Goal: Communication & Community: Answer question/provide support

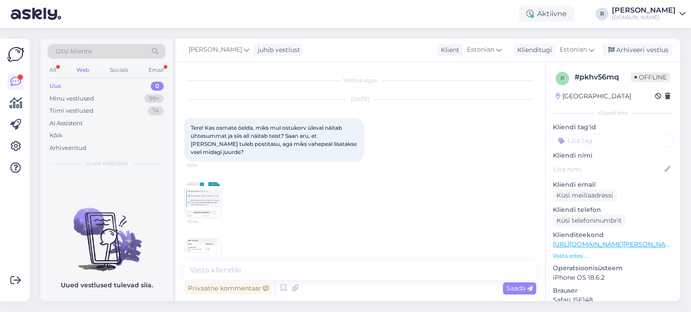
click at [55, 66] on div "All" at bounding box center [53, 70] width 10 height 12
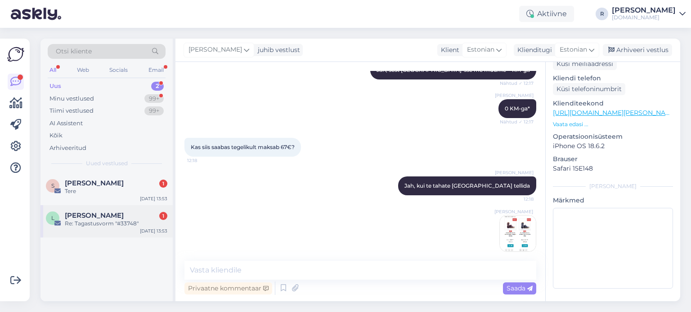
click at [91, 223] on div "Re: Tagastusvorm "#33748"" at bounding box center [116, 224] width 103 height 8
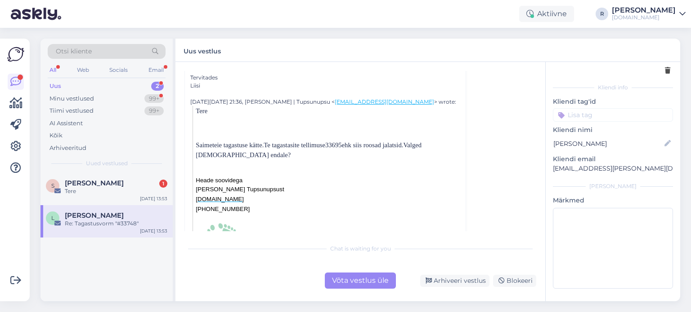
scroll to position [45, 0]
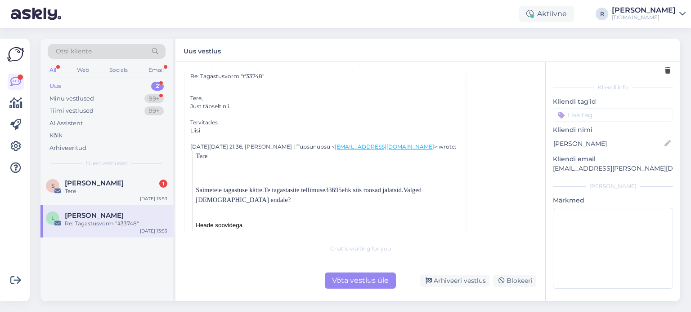
click at [349, 280] on div "Võta vestlus üle" at bounding box center [360, 281] width 71 height 16
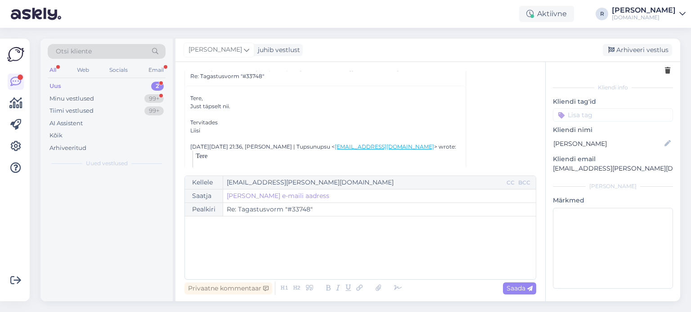
scroll to position [24, 0]
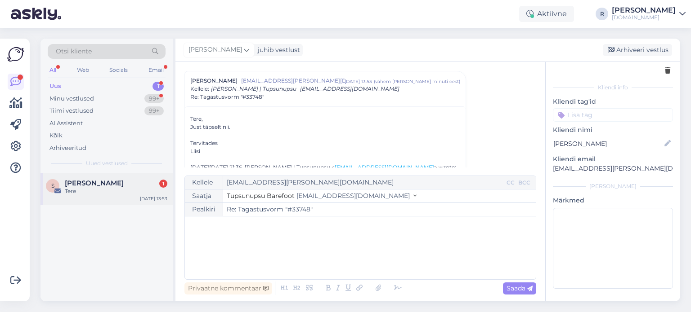
click at [99, 179] on span "[PERSON_NAME]" at bounding box center [94, 183] width 59 height 8
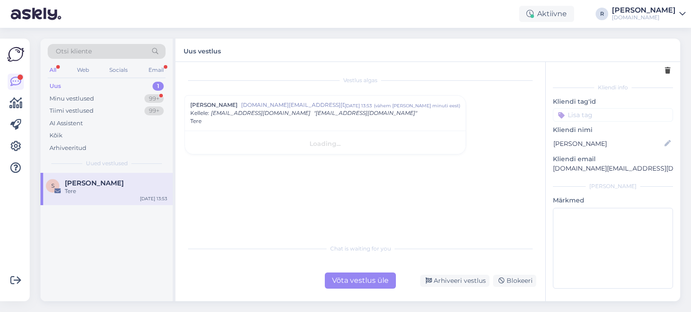
scroll to position [0, 0]
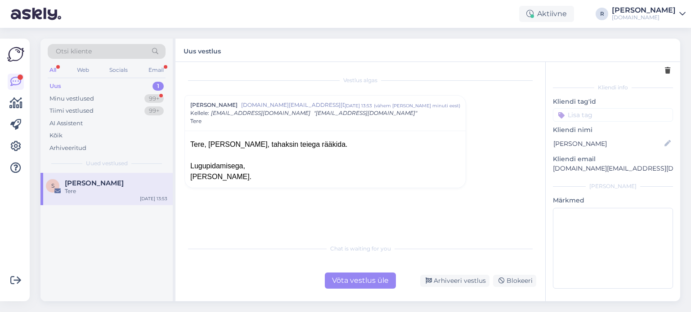
click at [351, 281] on div "Võta vestlus üle" at bounding box center [360, 281] width 71 height 16
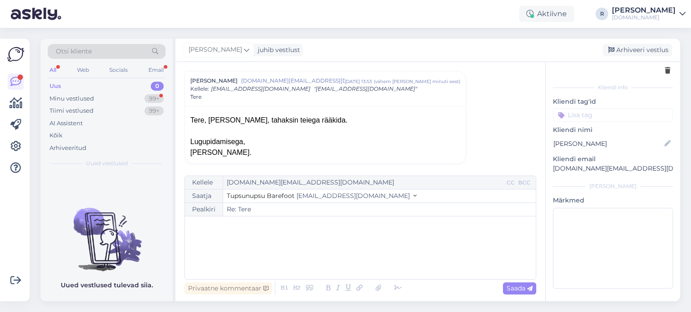
click at [203, 236] on div "﻿" at bounding box center [360, 248] width 342 height 54
click at [394, 292] on icon at bounding box center [397, 288] width 13 height 13
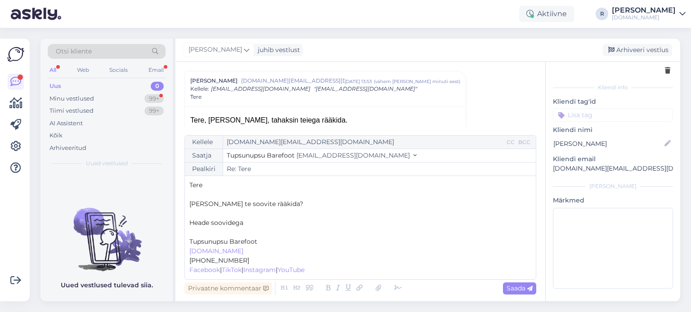
click at [209, 230] on p "﻿" at bounding box center [360, 232] width 342 height 9
click at [509, 286] on span "Saada" at bounding box center [519, 289] width 26 height 8
type input "Re: Tere"
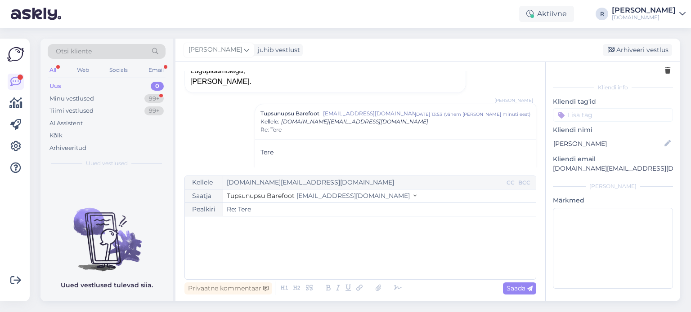
click at [51, 64] on div "All" at bounding box center [53, 70] width 10 height 12
click at [54, 84] on div "Uus" at bounding box center [55, 86] width 12 height 9
click at [62, 102] on div "Minu vestlused" at bounding box center [71, 98] width 45 height 9
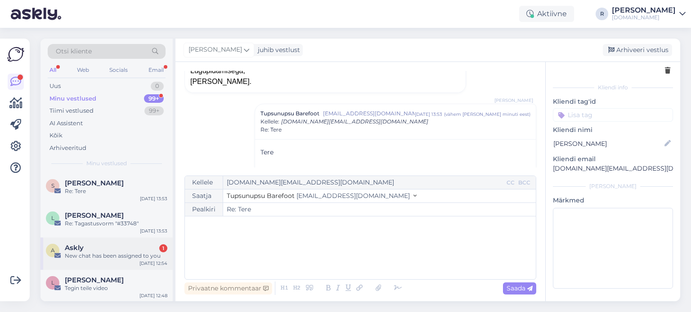
click at [98, 254] on div "New chat has been assigned to you" at bounding box center [116, 256] width 103 height 8
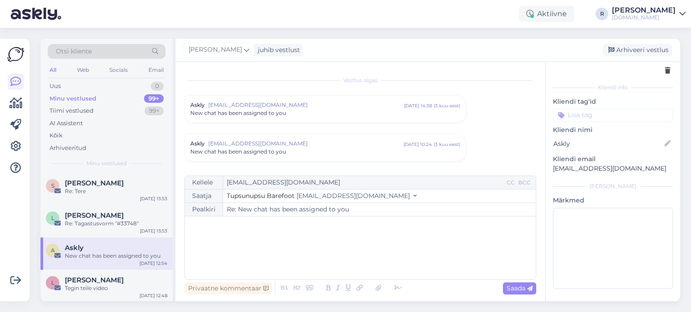
scroll to position [607, 0]
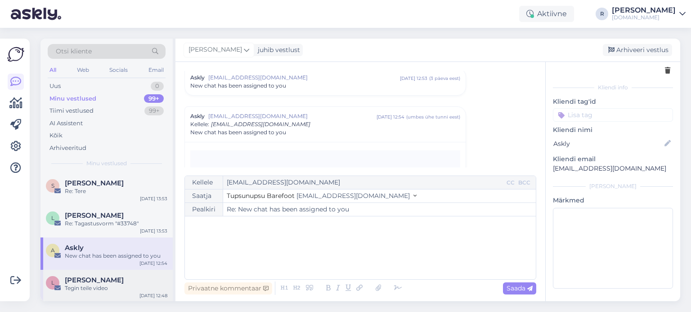
click at [87, 285] on div "Tegin teile video" at bounding box center [116, 289] width 103 height 8
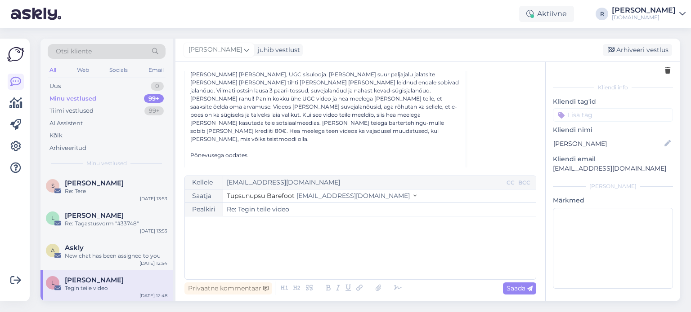
scroll to position [87, 0]
click at [53, 67] on div "All" at bounding box center [53, 70] width 10 height 12
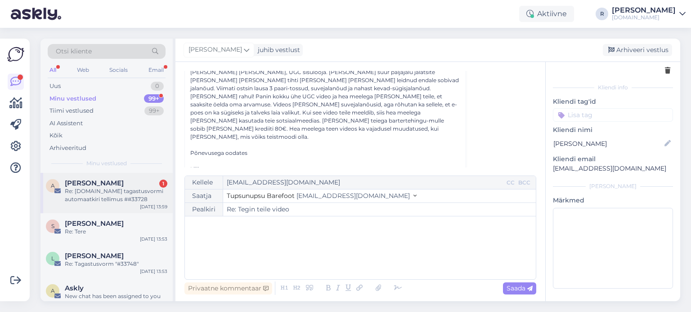
click at [92, 190] on div "Re: [DOMAIN_NAME] tagastusvormi automaatkiri tellimus ##33728" at bounding box center [116, 195] width 103 height 16
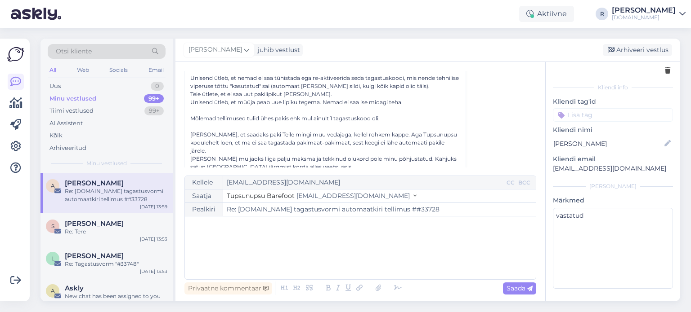
scroll to position [165, 0]
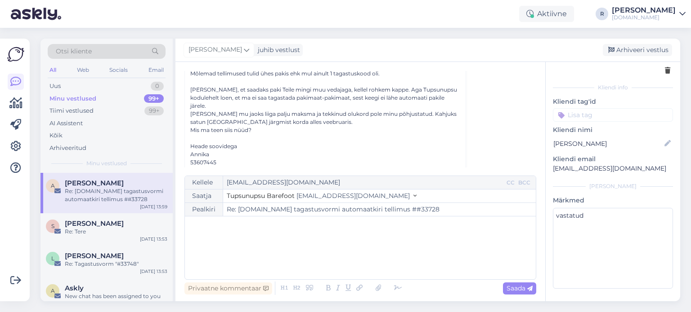
click at [216, 229] on p "﻿" at bounding box center [360, 225] width 342 height 9
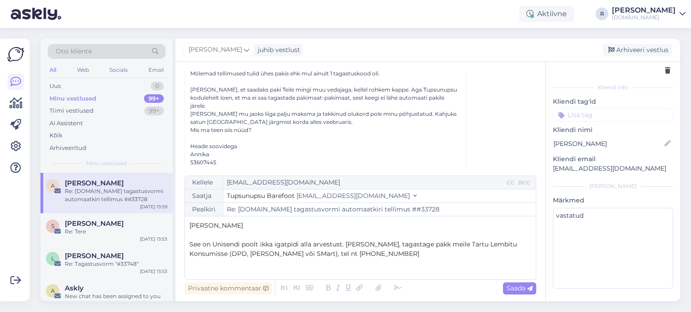
click at [340, 244] on span "See on Unisendi poolt ikka igatpidi alla arvestust. [PERSON_NAME], tagastage pa…" at bounding box center [353, 250] width 329 height 18
click at [352, 255] on span "See on Unisendi poolt ikka igatpidi alla arvestust klienditeenindus. [PERSON_NA…" at bounding box center [357, 250] width 336 height 18
click at [408, 255] on p "See on Unisendi poolt ikka igatpidi alla arvestust klienditeenindus. [PERSON_NA…" at bounding box center [360, 249] width 342 height 19
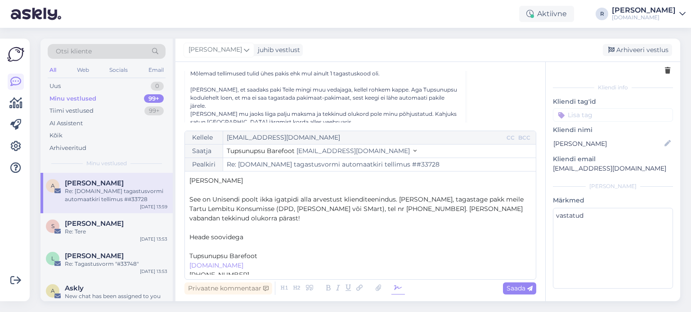
click at [393, 287] on icon at bounding box center [397, 288] width 13 height 13
click at [197, 248] on p "﻿" at bounding box center [360, 246] width 342 height 9
click at [523, 288] on span "Saada" at bounding box center [519, 289] width 26 height 8
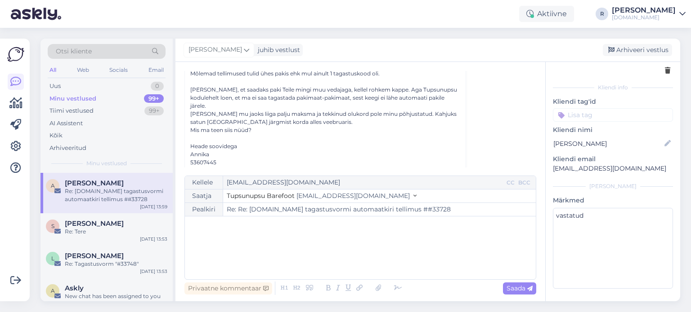
type input "Re: [DOMAIN_NAME] tagastusvormi automaatkiri tellimus ##33728"
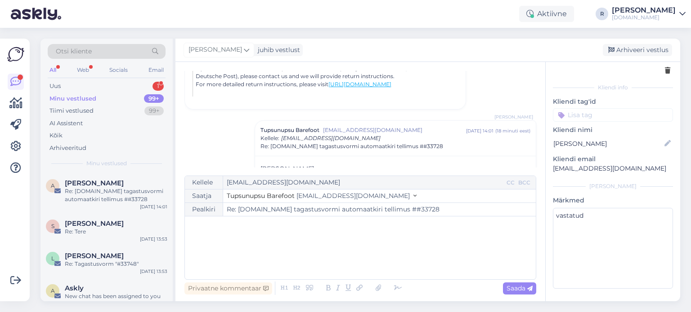
click at [59, 72] on div "All Web Socials Email" at bounding box center [107, 71] width 118 height 14
click at [55, 67] on div "All" at bounding box center [53, 70] width 10 height 12
click at [86, 70] on div "Web" at bounding box center [83, 70] width 16 height 12
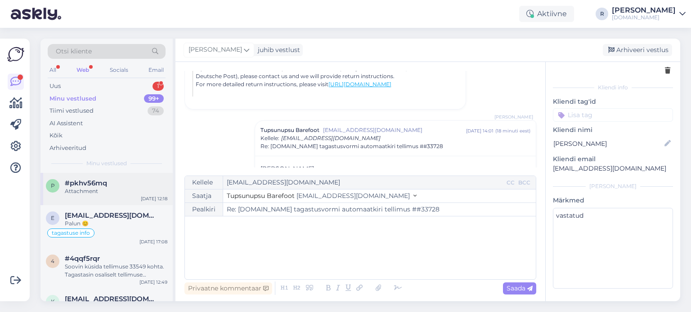
click at [81, 183] on span "#pkhv56mq" at bounding box center [86, 183] width 42 height 8
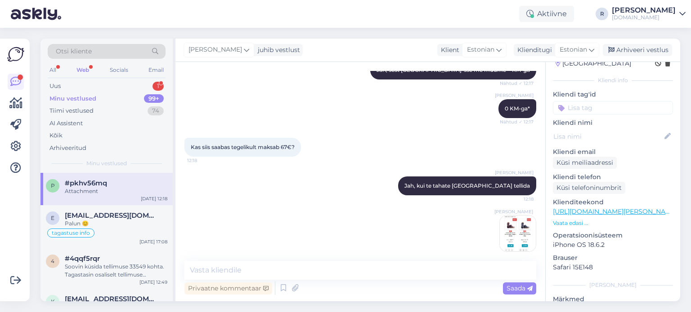
scroll to position [132, 0]
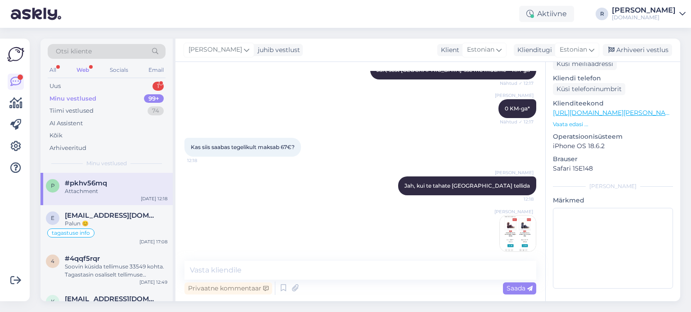
click at [79, 95] on div "Minu vestlused" at bounding box center [72, 98] width 47 height 9
click at [76, 89] on div "Uus 1" at bounding box center [107, 86] width 118 height 13
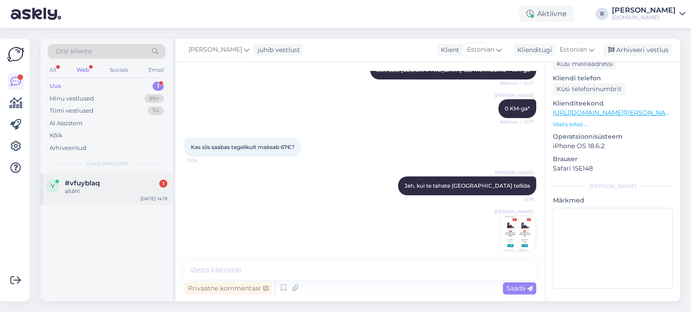
click at [83, 183] on span "#vfuyblaq" at bounding box center [82, 183] width 35 height 8
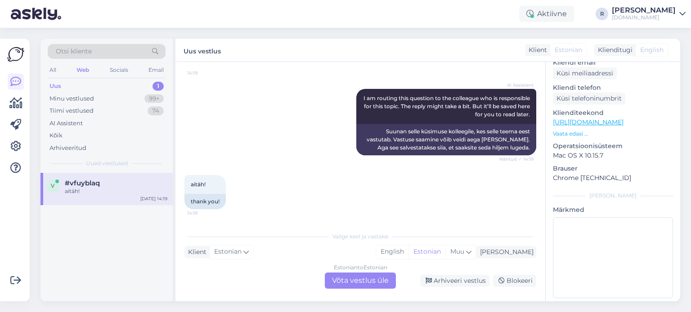
click at [356, 282] on div "Estonian to Estonian Võta vestlus üle" at bounding box center [360, 281] width 71 height 16
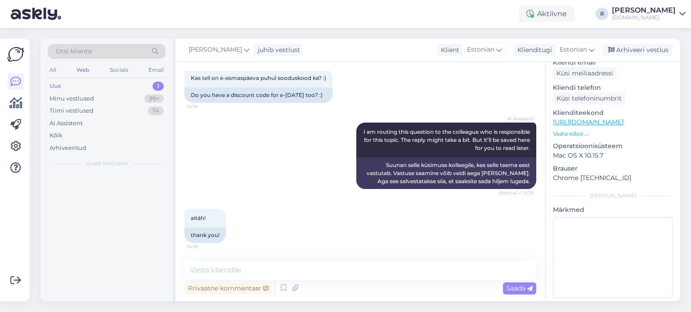
scroll to position [142, 0]
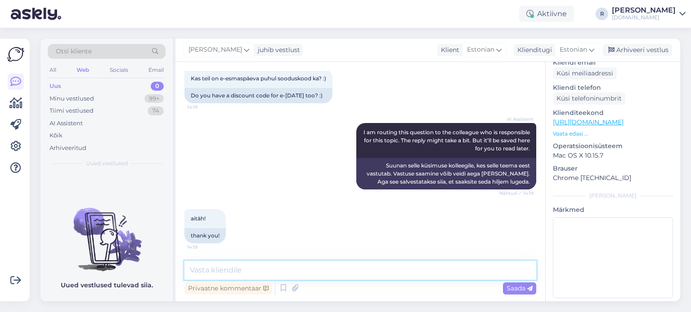
click at [288, 272] on textarea at bounding box center [360, 270] width 352 height 19
type textarea "Tere! Kas olete meie uudiskirjas? Sinna [PERSON_NAME] üks kood ;)"
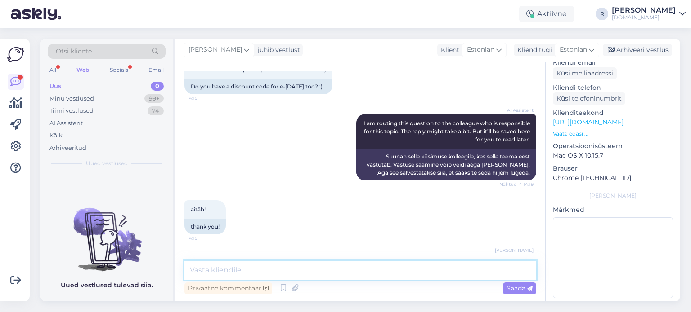
scroll to position [181, 0]
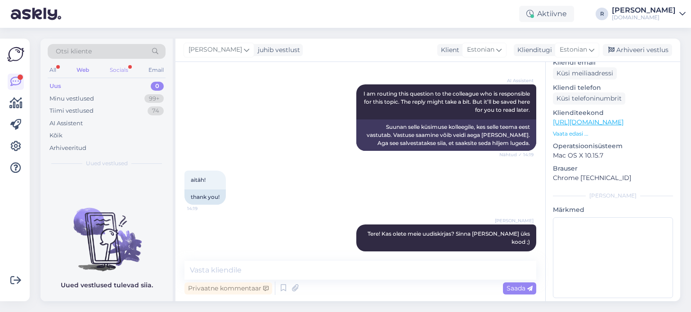
click at [116, 68] on div "Socials" at bounding box center [119, 70] width 22 height 12
click at [53, 72] on div "All" at bounding box center [53, 70] width 10 height 12
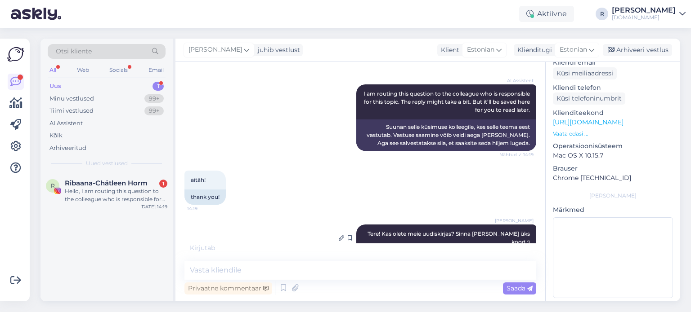
click at [432, 231] on span "Tere! Kas olete meie uudiskirjas? Sinna [PERSON_NAME] üks kood ;)" at bounding box center [449, 238] width 164 height 15
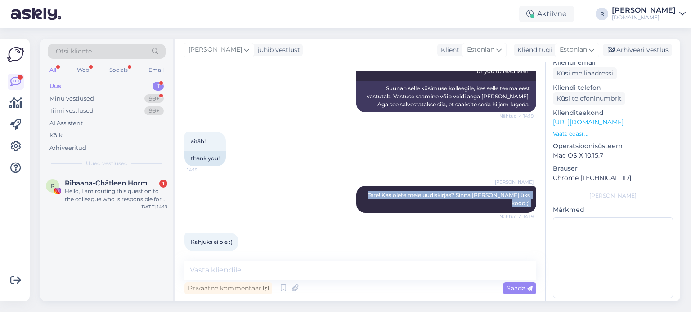
copy div "Tere! Kas olete meie uudiskirjas? Sinna [PERSON_NAME] üks kood ;) Nähtud ✓ 14:19"
click at [115, 196] on div "Hello, I am routing this question to the colleague who is responsible for this …" at bounding box center [116, 195] width 103 height 16
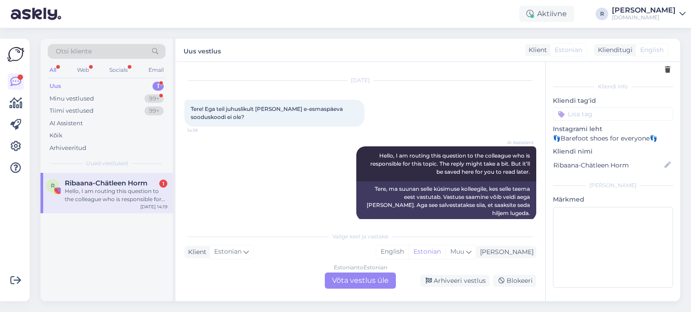
scroll to position [33, 0]
click at [361, 285] on div "Estonian to Estonian Võta vestlus üle" at bounding box center [360, 281] width 71 height 16
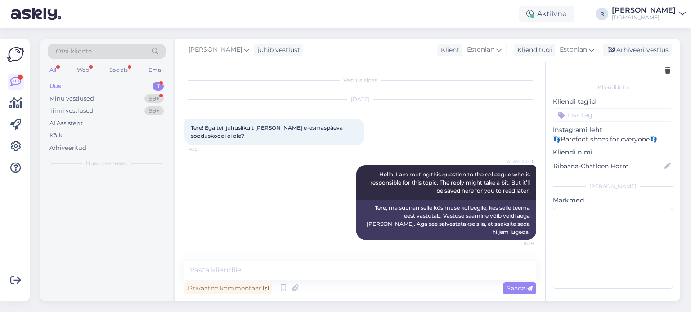
scroll to position [0, 0]
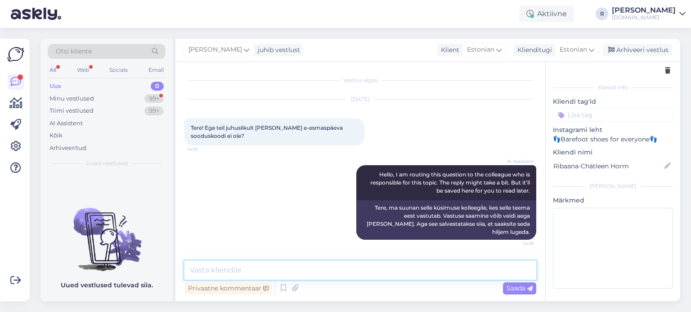
click at [289, 268] on textarea at bounding box center [360, 270] width 352 height 19
paste textarea "Tere! Kas olete meie uudiskirjas? Sinna [PERSON_NAME] üks kood ;)"
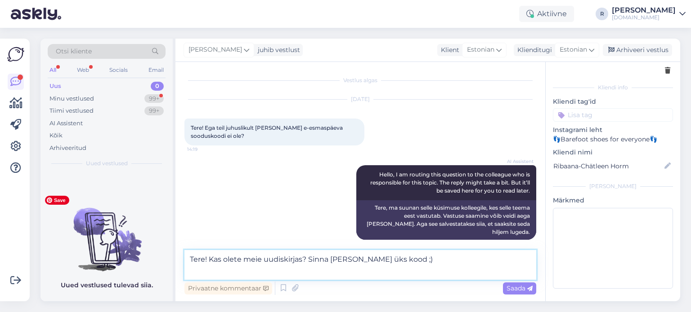
drag, startPoint x: 207, startPoint y: 259, endPoint x: 156, endPoint y: 260, distance: 51.3
click at [156, 260] on div "Otsi kliente All Web Socials Email Uus 0 Minu vestlused 99+ Tiimi vestlused 99+…" at bounding box center [359, 170] width 639 height 263
type textarea "Kas olete meie uudiskirjas? Sinna [PERSON_NAME] üks kood ;)"
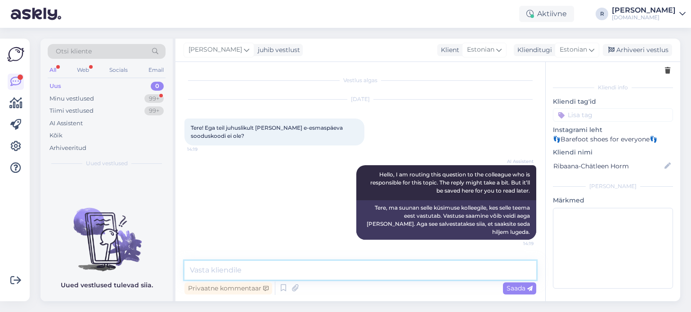
scroll to position [27, 0]
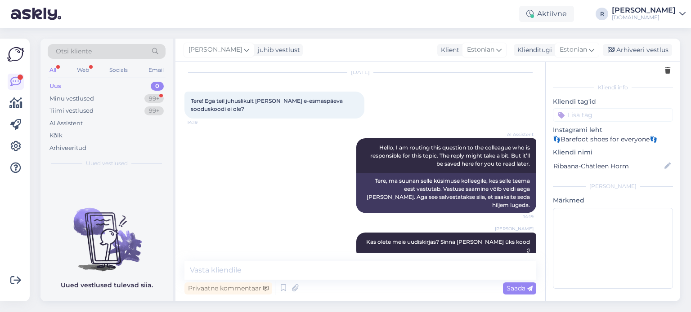
click at [60, 67] on div "All Web Socials Email" at bounding box center [107, 71] width 118 height 14
click at [55, 70] on div "All" at bounding box center [53, 70] width 10 height 12
click at [61, 83] on div "Uus" at bounding box center [55, 86] width 12 height 9
click at [61, 98] on div "Minu vestlused" at bounding box center [71, 98] width 45 height 9
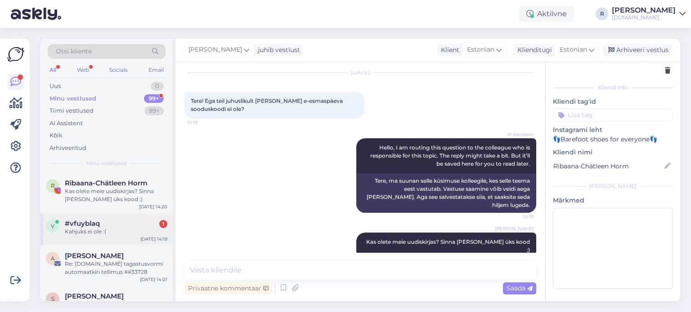
click at [83, 221] on span "#vfuyblaq" at bounding box center [82, 224] width 35 height 8
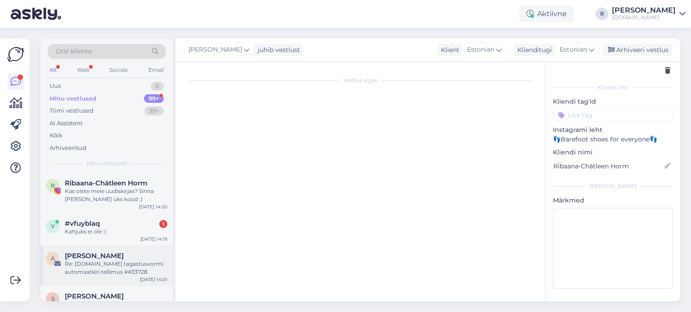
scroll to position [132, 0]
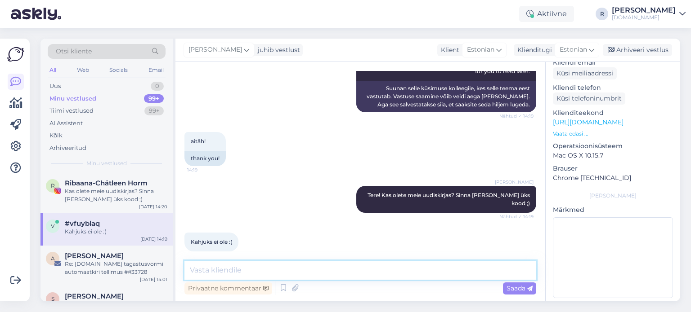
click at [234, 267] on textarea at bounding box center [360, 270] width 352 height 19
type textarea "Soovitan liituda :)"
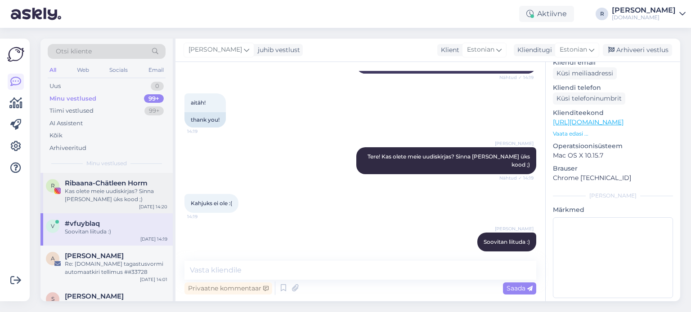
click at [107, 188] on div "Kas olete meie uudiskirjas? Sinna [PERSON_NAME] üks kood ;)" at bounding box center [116, 195] width 103 height 16
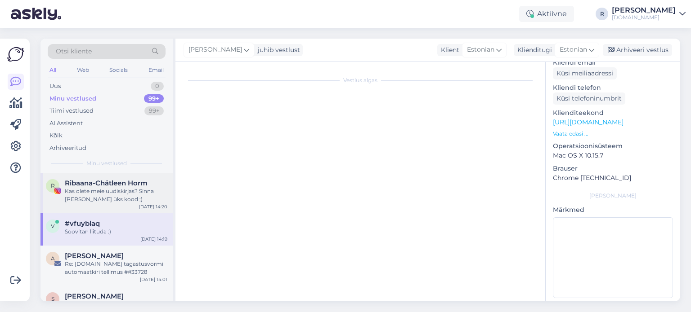
scroll to position [33, 0]
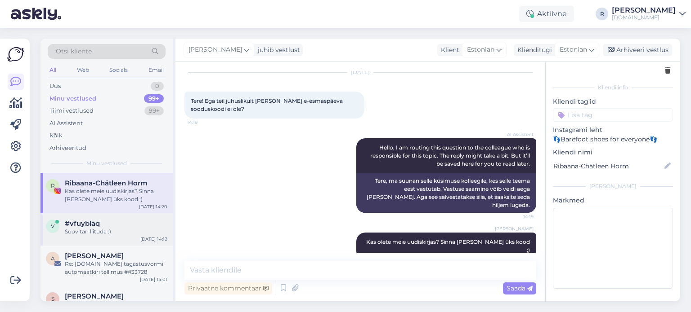
click at [110, 223] on div "#vfuyblaq" at bounding box center [116, 224] width 103 height 8
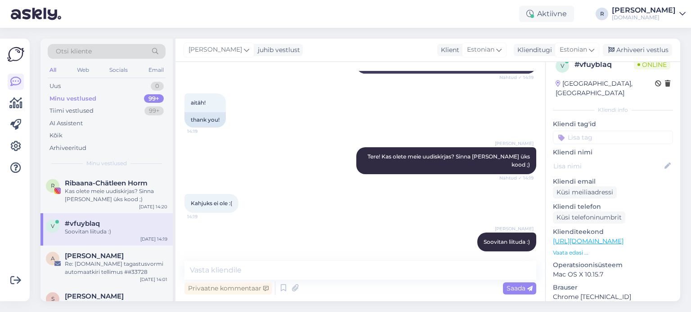
scroll to position [0, 0]
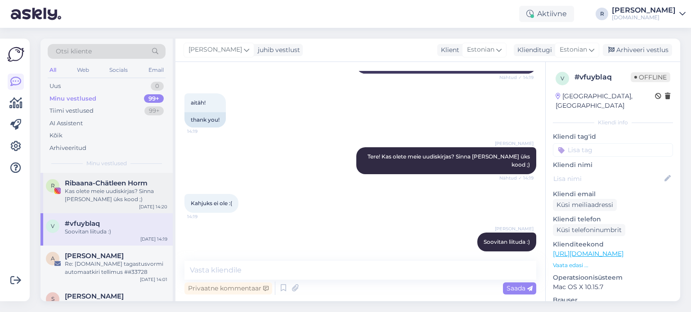
click at [104, 187] on div "Kas olete meie uudiskirjas? Sinna [PERSON_NAME] üks kood ;)" at bounding box center [116, 195] width 103 height 16
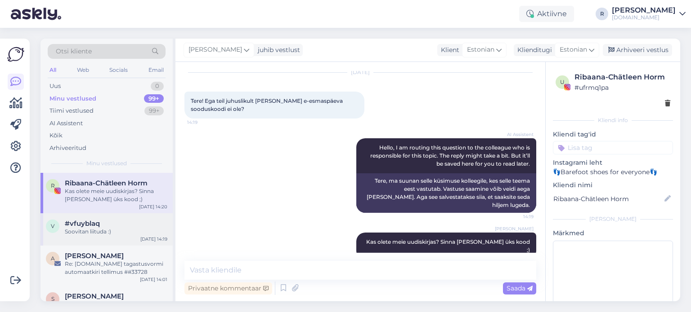
scroll to position [66, 0]
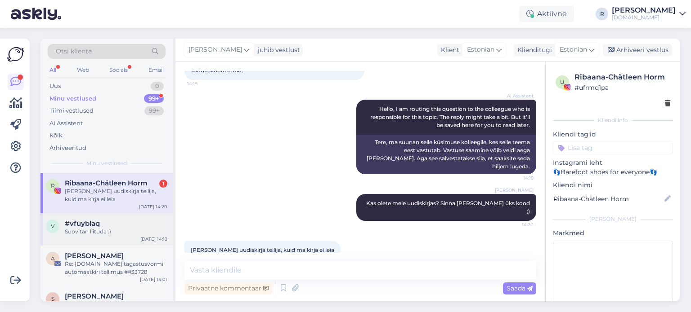
click at [98, 231] on div "Soovitan liituda :)" at bounding box center [116, 232] width 103 height 8
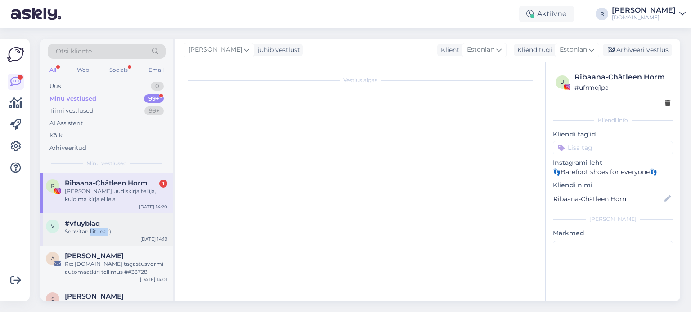
click at [98, 231] on div "Soovitan liituda :)" at bounding box center [116, 232] width 103 height 8
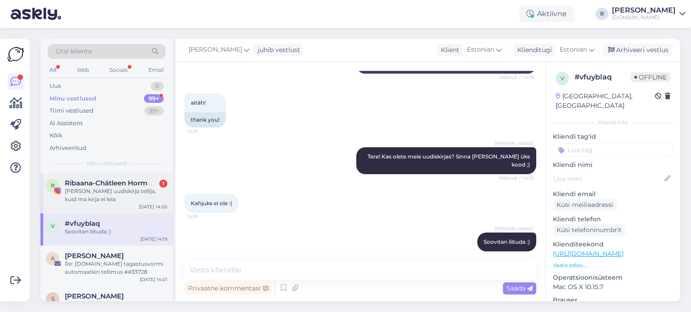
click at [96, 199] on div "[PERSON_NAME] uudiskirja tellija, kuid ma kirja ei leia" at bounding box center [116, 195] width 103 height 16
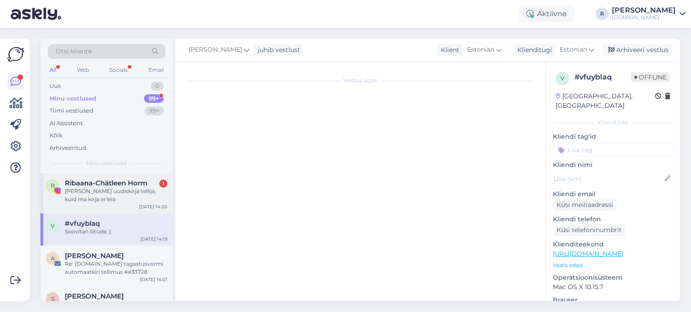
scroll to position [66, 0]
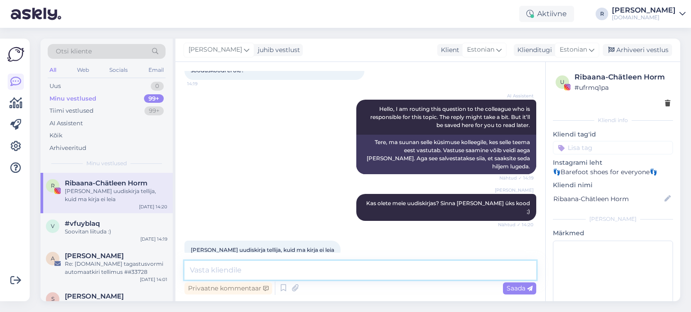
click at [235, 268] on textarea at bounding box center [360, 270] width 352 height 19
type textarea "Millal liitusite?"
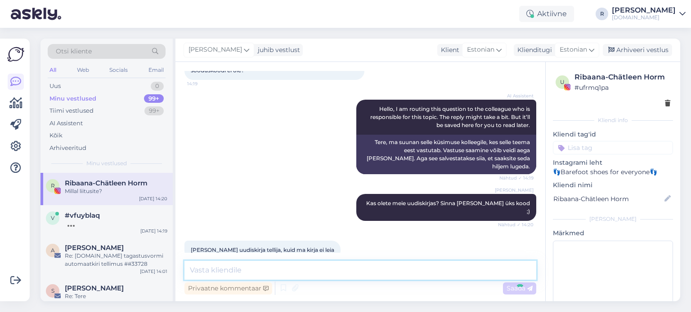
scroll to position [104, 0]
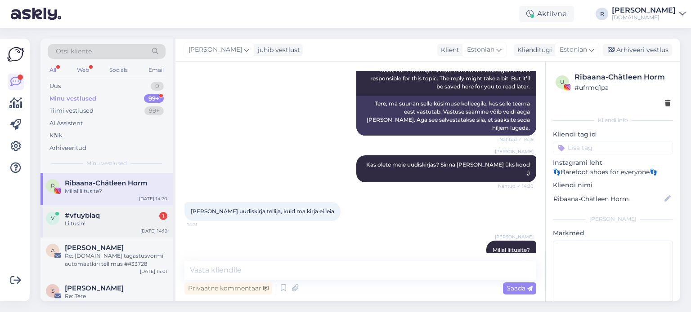
click at [104, 219] on div "#vfuyblaq 1" at bounding box center [116, 216] width 103 height 8
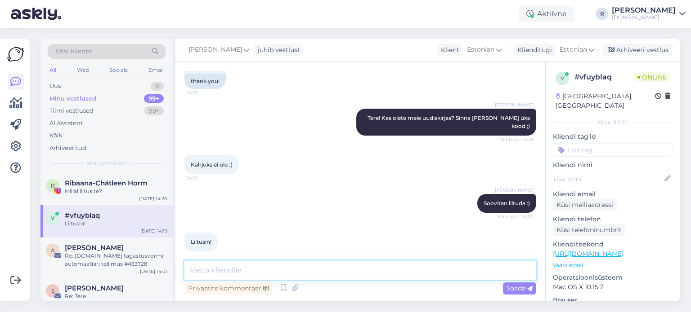
click at [257, 271] on textarea at bounding box center [360, 270] width 352 height 19
type textarea "Millise aadressiga?"
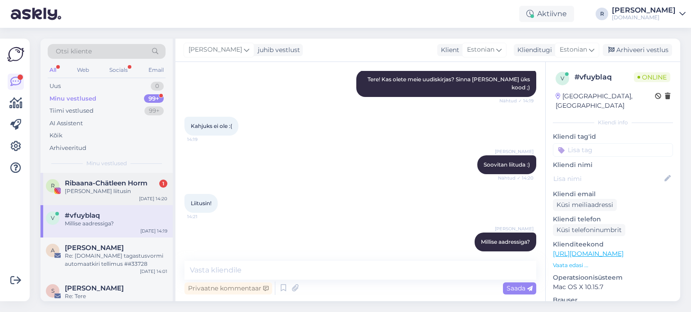
click at [82, 187] on div "[PERSON_NAME] liitusin" at bounding box center [116, 191] width 103 height 8
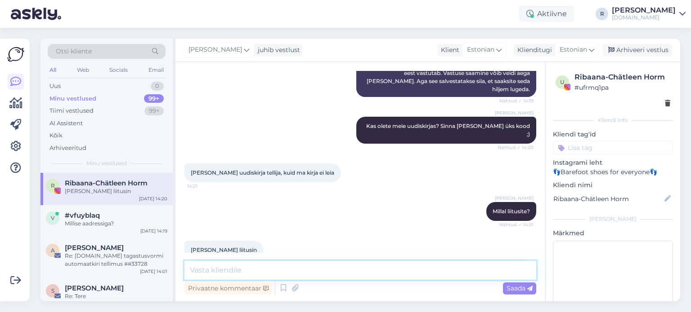
click at [233, 272] on textarea at bounding box center [360, 270] width 352 height 19
type textarea "Kiri saadeti eile, seega [PERSON_NAME] kahjuks ei saanud"
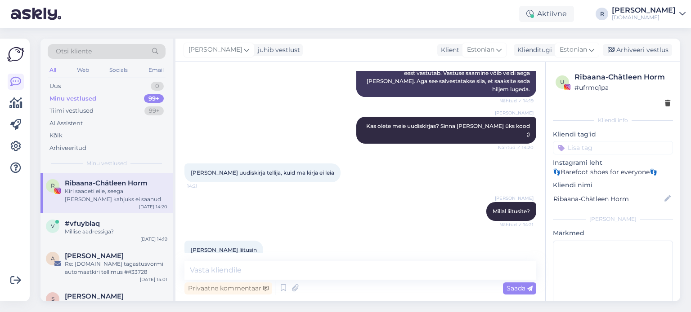
scroll to position [182, 0]
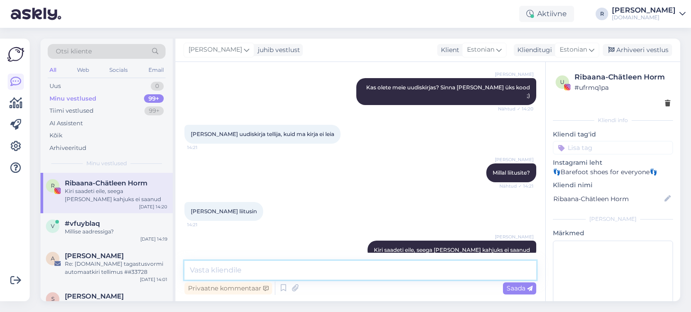
click at [252, 272] on textarea at bounding box center [360, 270] width 352 height 19
type textarea "Saatsin teile praegu selle edasi"
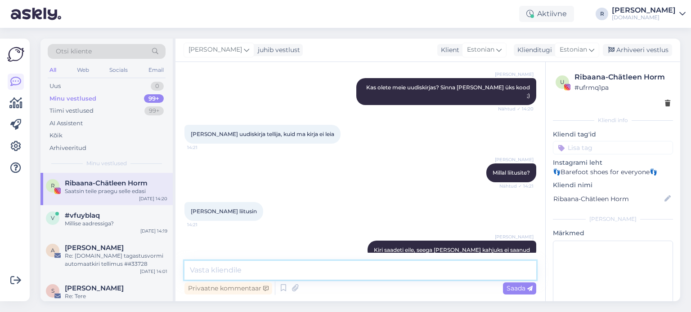
scroll to position [220, 0]
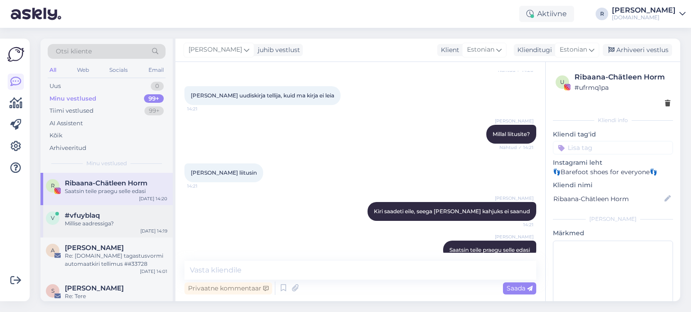
click at [89, 212] on span "#vfuyblaq" at bounding box center [82, 216] width 35 height 8
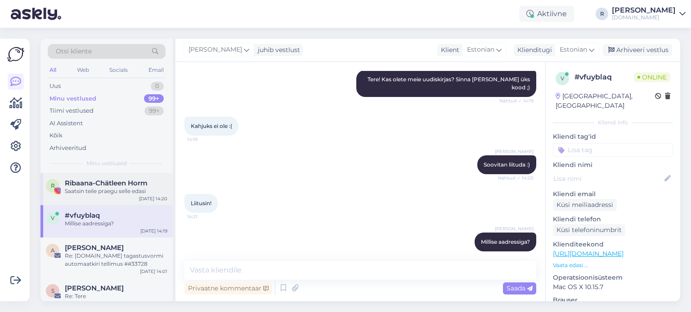
click at [106, 188] on div "Saatsin teile praegu selle edasi" at bounding box center [116, 191] width 103 height 8
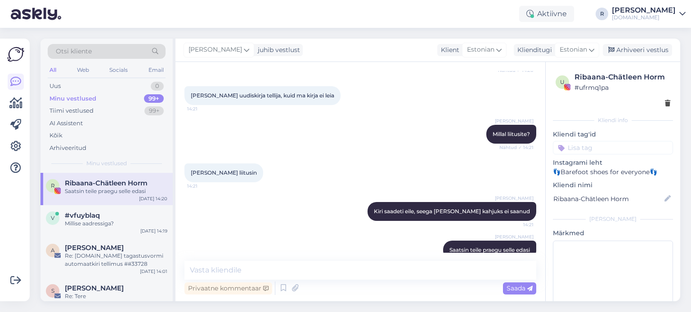
click at [618, 143] on input at bounding box center [613, 147] width 120 height 13
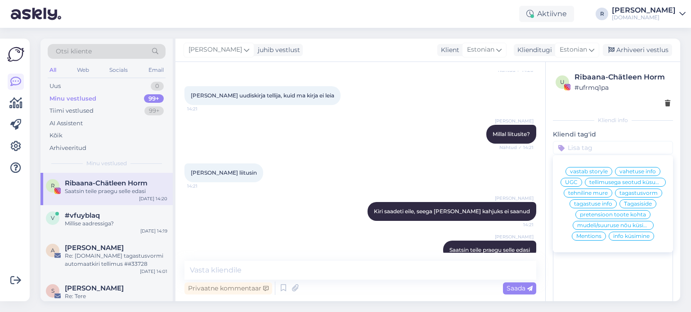
click at [624, 239] on span "info küsimine" at bounding box center [631, 236] width 36 height 5
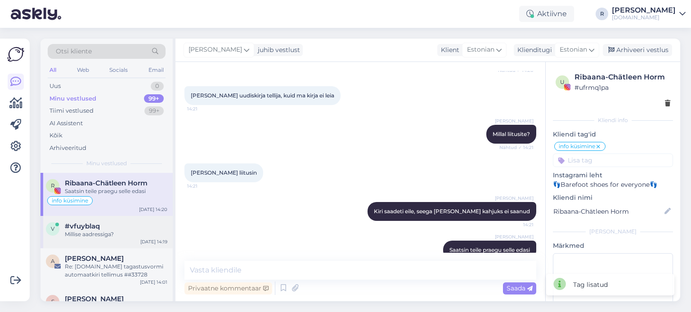
click at [90, 239] on div "v #vfuyblaq [PERSON_NAME]? [DATE] 14:19" at bounding box center [106, 232] width 132 height 32
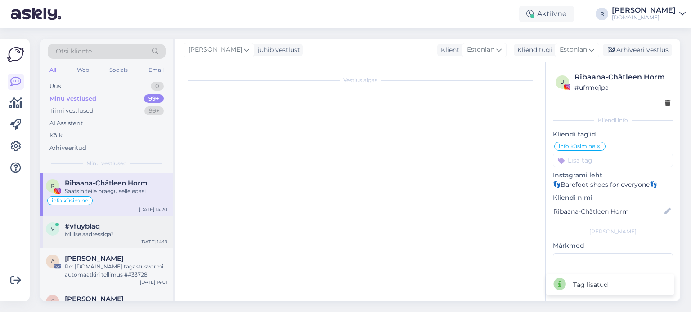
scroll to position [335, 0]
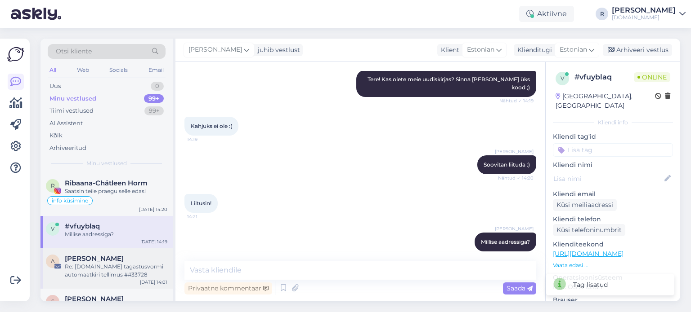
click at [80, 276] on div "Re: [DOMAIN_NAME] tagastusvormi automaatkiri tellimus ##33728" at bounding box center [116, 271] width 103 height 16
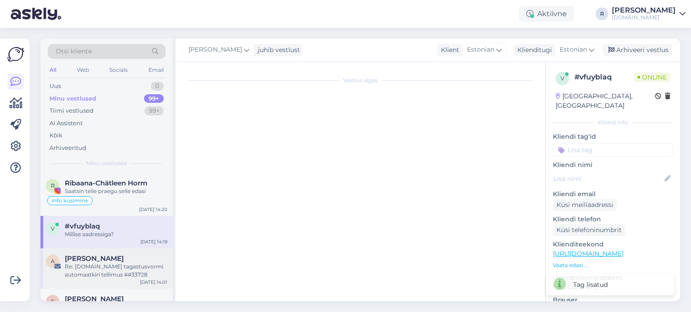
scroll to position [68, 0]
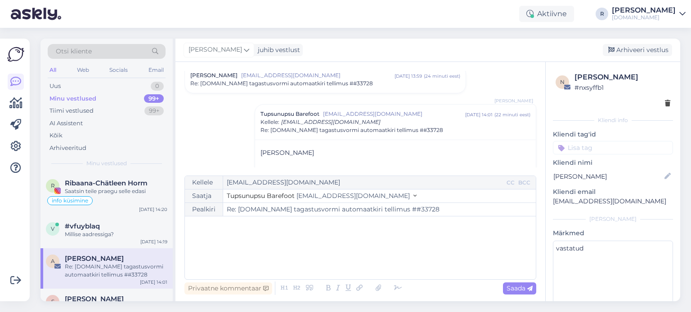
click at [592, 145] on input at bounding box center [613, 147] width 120 height 13
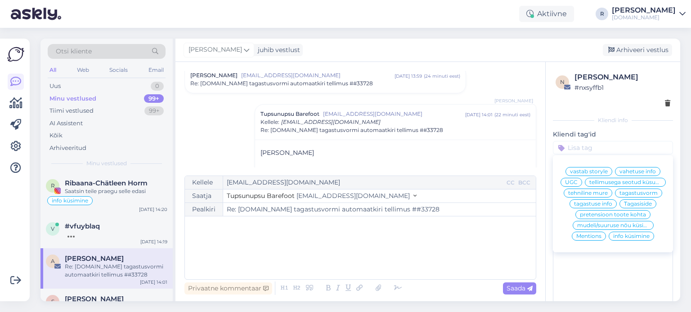
click at [594, 196] on span "tehniline mure" at bounding box center [588, 193] width 40 height 5
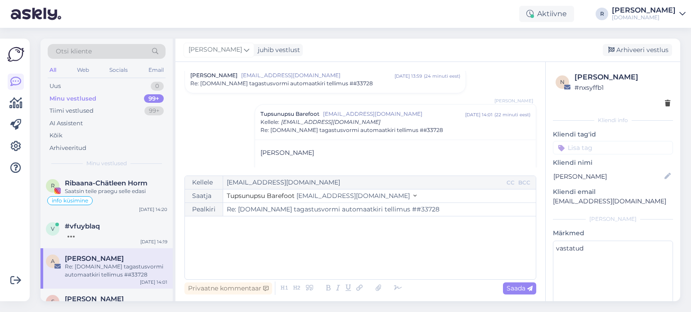
scroll to position [101, 0]
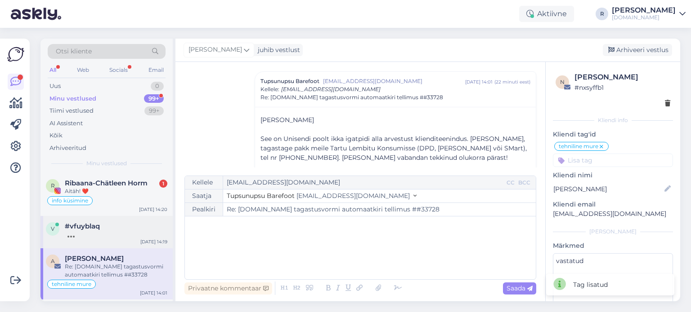
click at [108, 236] on div at bounding box center [116, 235] width 103 height 8
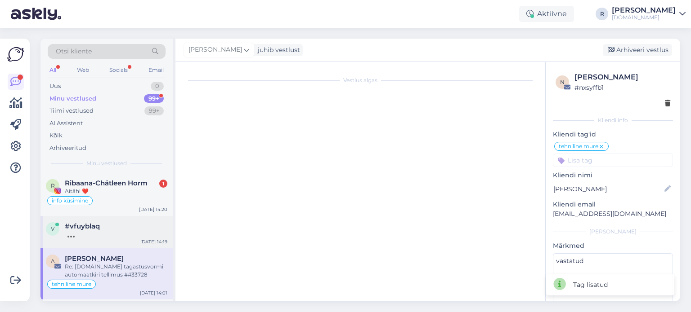
scroll to position [335, 0]
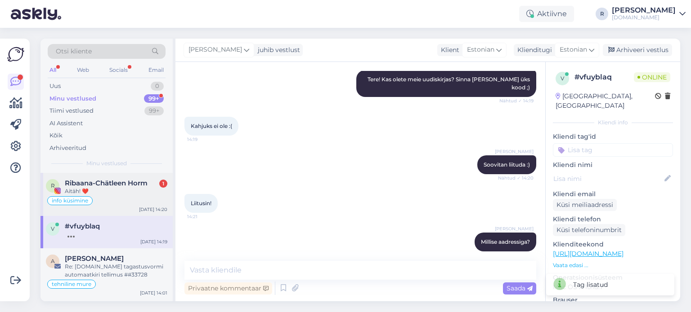
click at [126, 187] on div "Ribaana-Chätleen Horm 1 Aitäh! ❤️" at bounding box center [116, 187] width 103 height 16
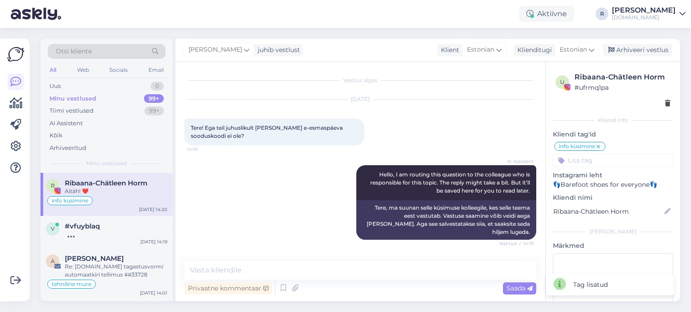
scroll to position [171, 0]
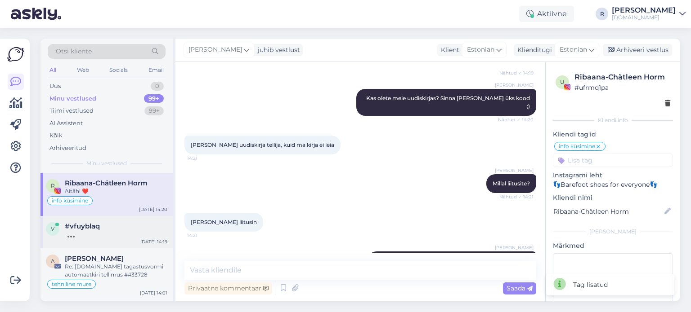
click at [122, 233] on div at bounding box center [116, 235] width 103 height 8
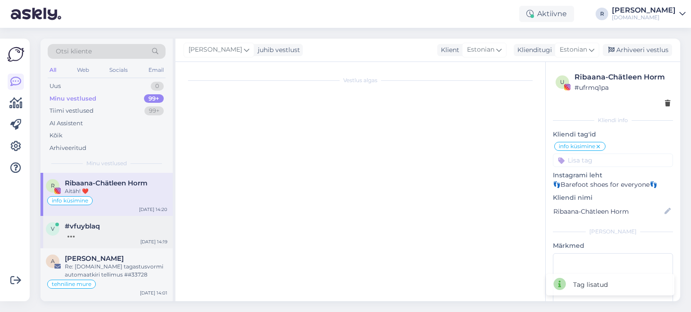
scroll to position [335, 0]
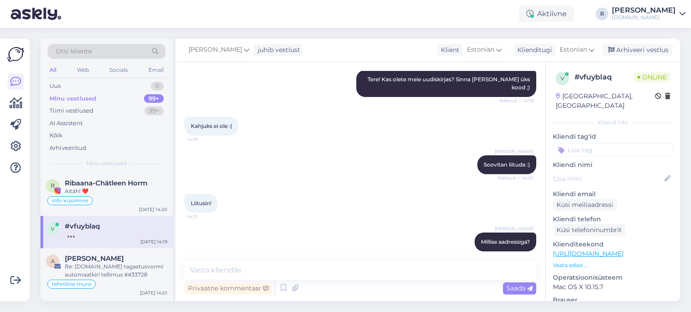
click at [617, 143] on input at bounding box center [613, 149] width 120 height 13
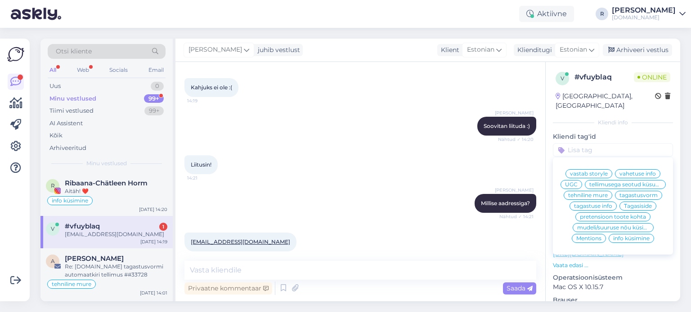
click at [620, 240] on span "info küsimine" at bounding box center [631, 238] width 36 height 5
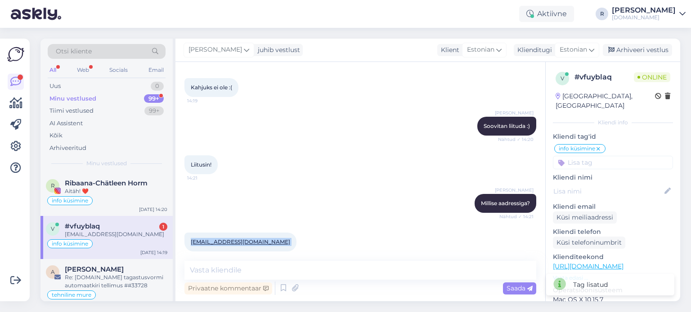
drag, startPoint x: 268, startPoint y: 236, endPoint x: 190, endPoint y: 238, distance: 78.7
click at [190, 238] on div "[EMAIL_ADDRESS][DOMAIN_NAME] 14:23" at bounding box center [240, 242] width 112 height 19
copy div "[EMAIL_ADDRESS][DOMAIN_NAME] 14:23"
click at [239, 274] on textarea at bounding box center [360, 270] width 352 height 19
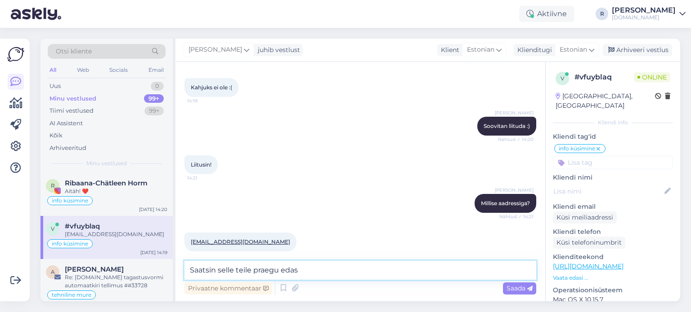
type textarea "Saatsin selle teile praegu edasi"
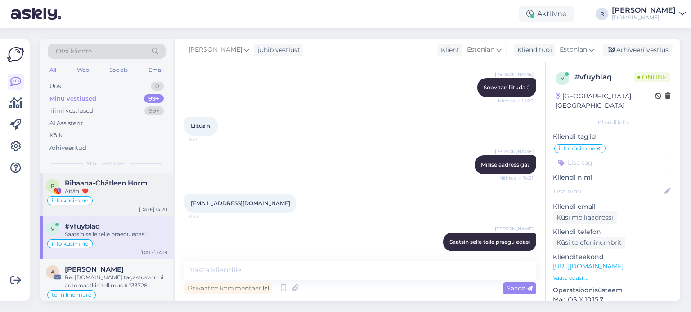
click at [125, 205] on div "info küsimine" at bounding box center [106, 201] width 121 height 11
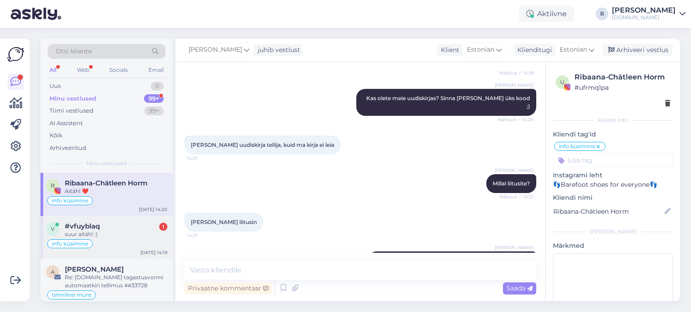
click at [90, 233] on div "suur aitäh! :)" at bounding box center [116, 235] width 103 height 8
